Goal: Task Accomplishment & Management: Manage account settings

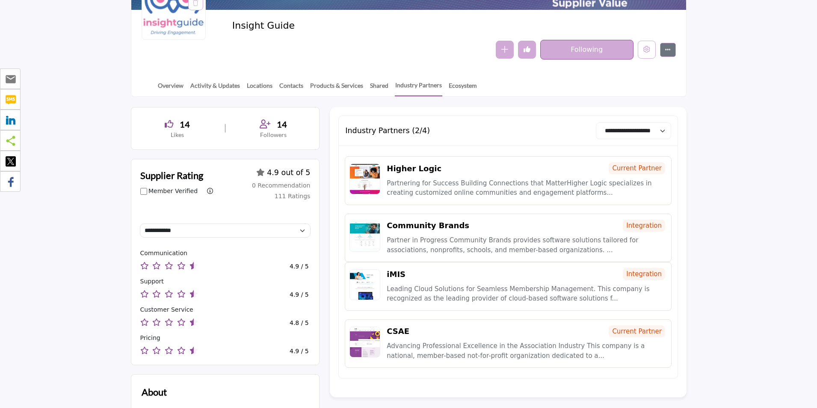
scroll to position [43, 0]
click at [257, 86] on link "Locations" at bounding box center [259, 88] width 27 height 15
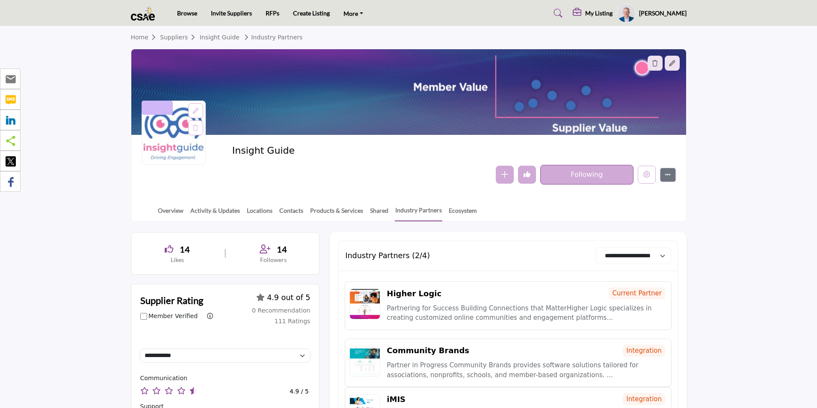
scroll to position [0, 0]
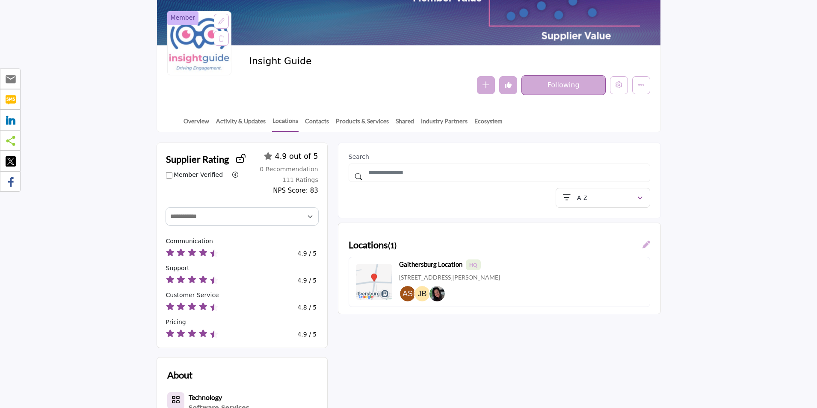
scroll to position [86, 0]
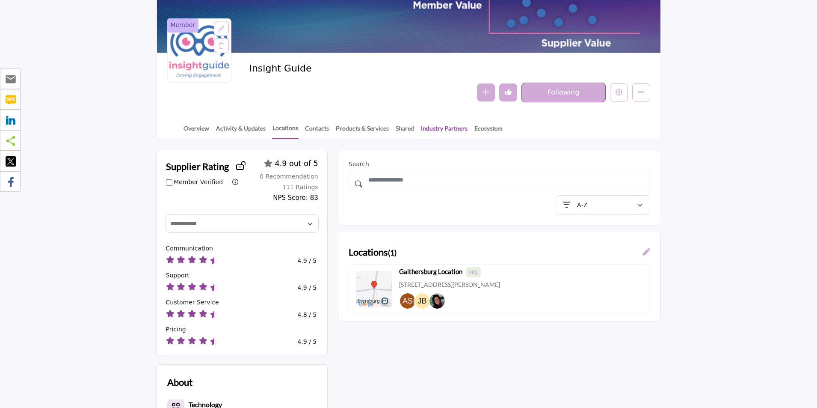
click at [444, 129] on link "Industry Partners" at bounding box center [443, 131] width 47 height 15
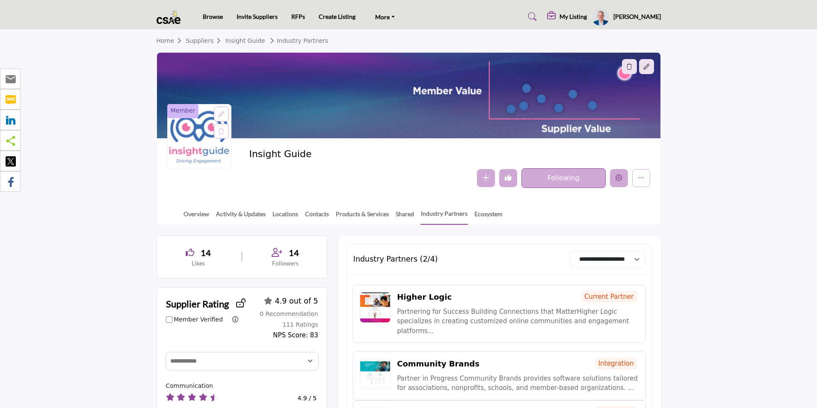
click at [623, 181] on button "Edit company" at bounding box center [619, 178] width 18 height 18
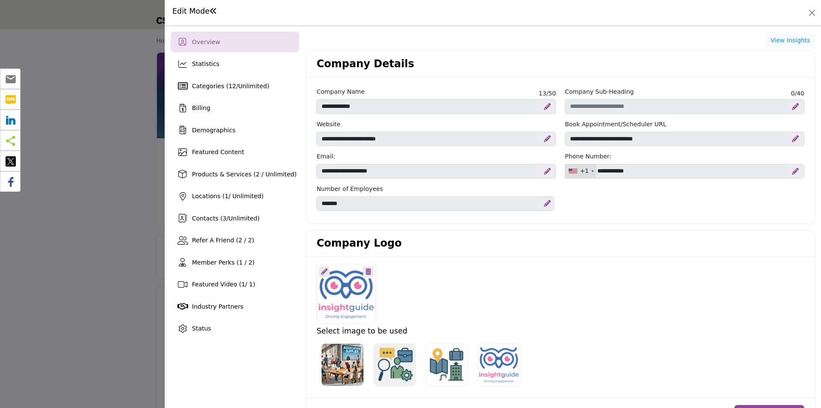
click at [97, 210] on div at bounding box center [410, 204] width 821 height 408
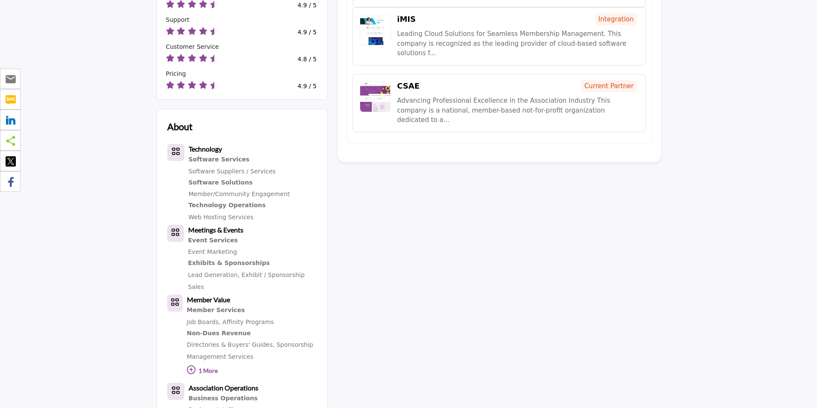
scroll to position [358, 0]
